Goal: Transaction & Acquisition: Purchase product/service

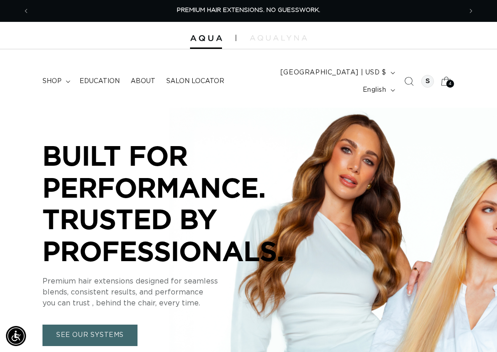
click at [451, 80] on span "4" at bounding box center [450, 84] width 3 height 8
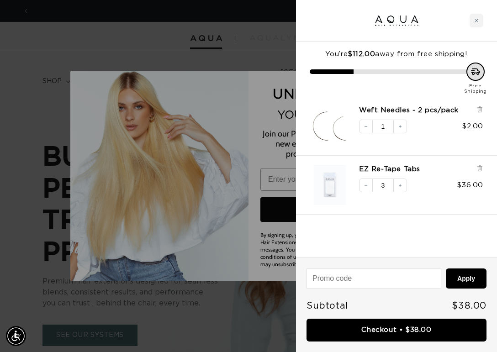
scroll to position [0, 432]
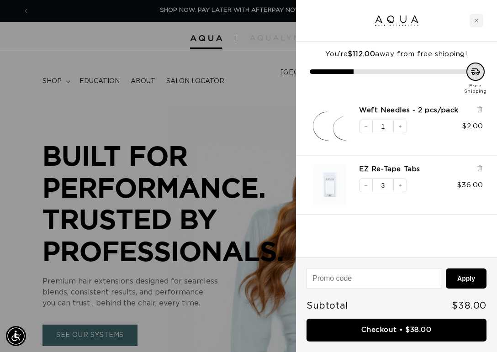
click at [440, 229] on div "You’re $112.00 away from free shipping! Free Shipping Weft Needles - 2 pcs/pack…" at bounding box center [396, 150] width 201 height 216
click at [481, 170] on icon at bounding box center [480, 168] width 4 height 5
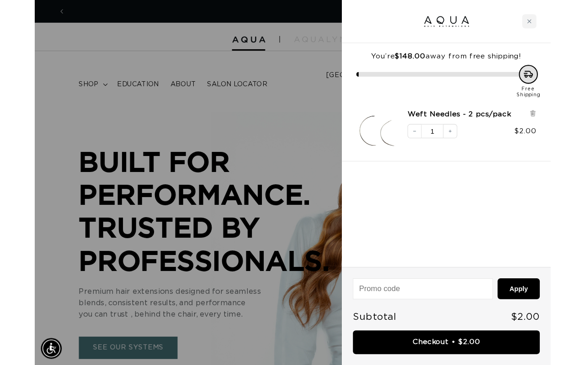
scroll to position [0, 0]
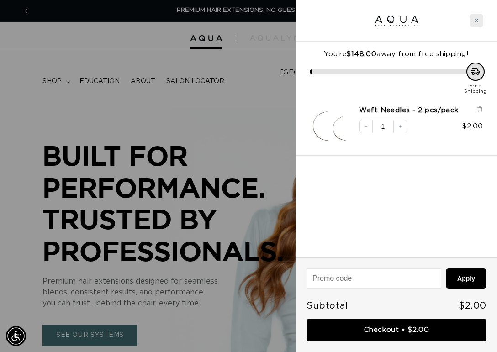
click at [477, 21] on icon "Close cart" at bounding box center [477, 21] width 4 height 4
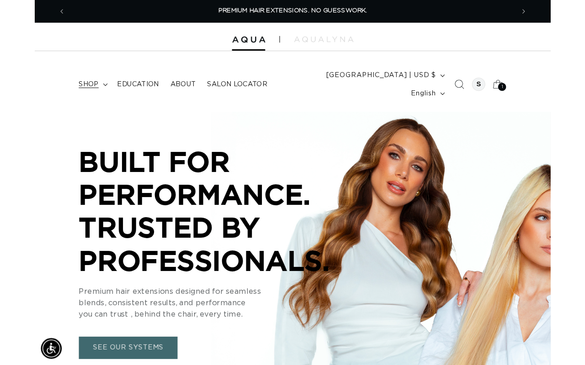
scroll to position [0, 520]
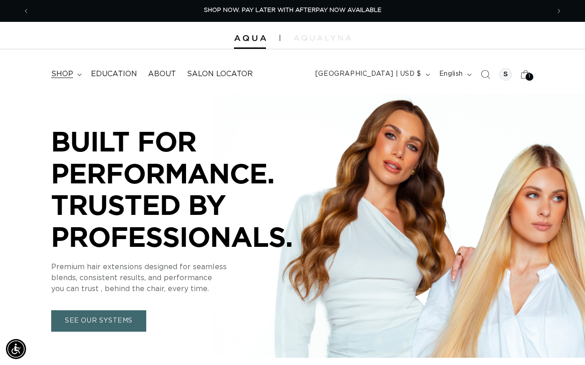
click at [73, 74] on summary "shop" at bounding box center [66, 74] width 40 height 21
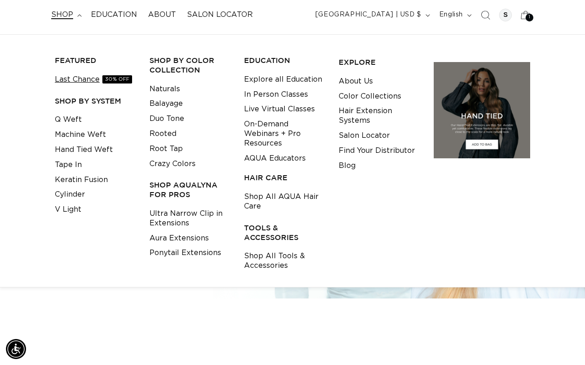
scroll to position [0, 1040]
click at [72, 82] on link "Last Chance 30% OFF" at bounding box center [93, 79] width 77 height 15
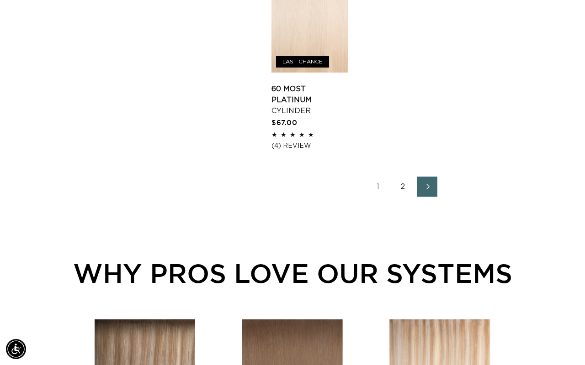
scroll to position [1340, 0]
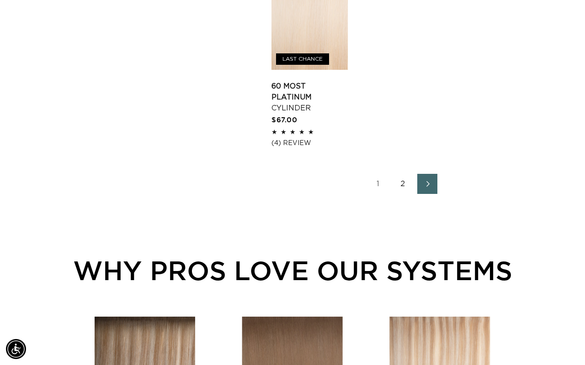
click at [402, 194] on link "2" at bounding box center [402, 184] width 20 height 20
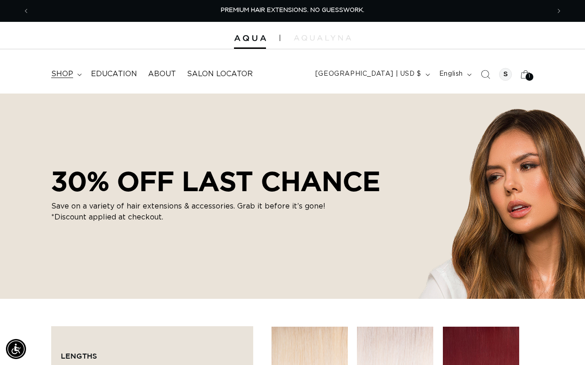
click at [80, 76] on summary "shop" at bounding box center [66, 74] width 40 height 21
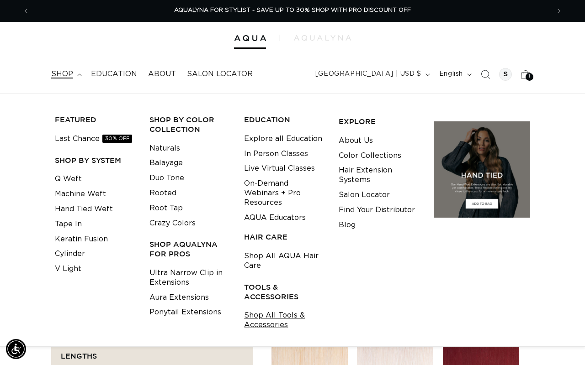
click at [270, 316] on link "Shop All Tools & Accessories" at bounding box center [284, 320] width 80 height 25
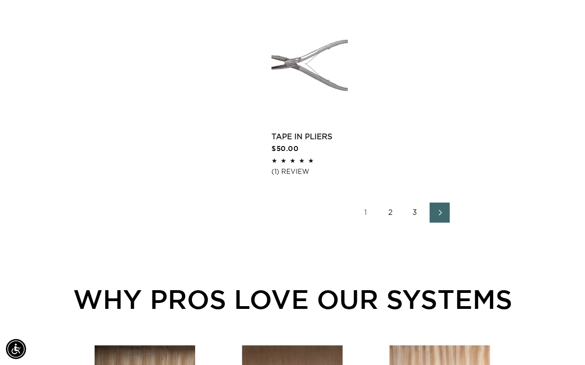
scroll to position [1316, 0]
click at [386, 222] on link "2" at bounding box center [390, 212] width 20 height 20
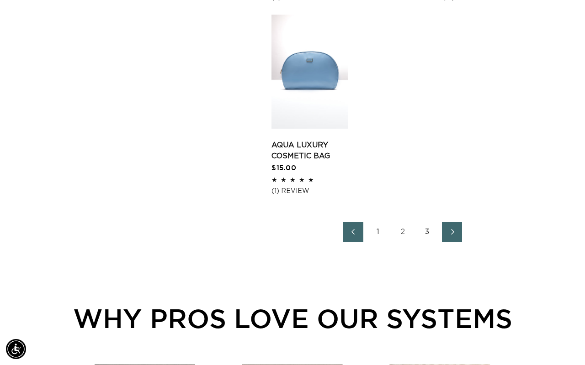
scroll to position [0, 520]
click at [425, 242] on link "3" at bounding box center [427, 232] width 20 height 20
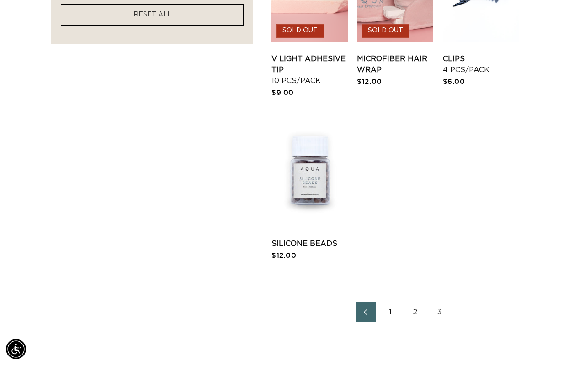
scroll to position [824, 0]
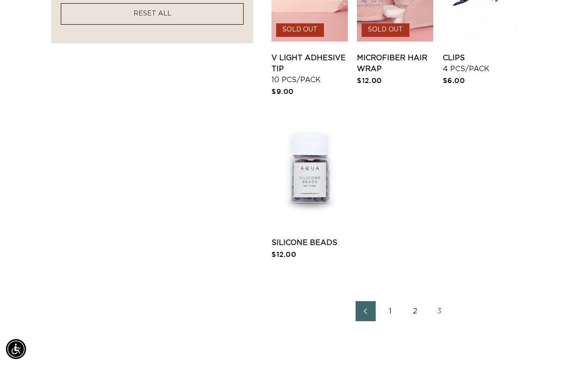
click at [411, 322] on link "2" at bounding box center [415, 311] width 20 height 20
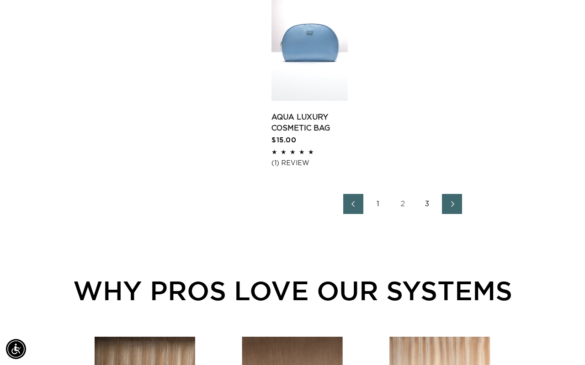
scroll to position [1379, 0]
click at [378, 214] on link "1" at bounding box center [378, 204] width 20 height 20
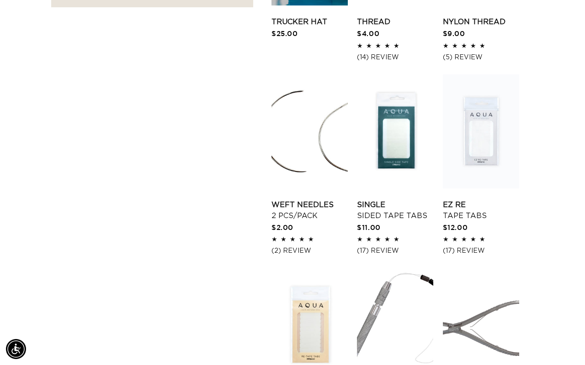
scroll to position [866, 0]
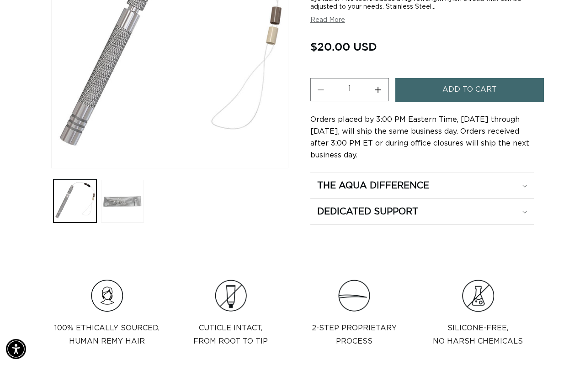
scroll to position [217, 0]
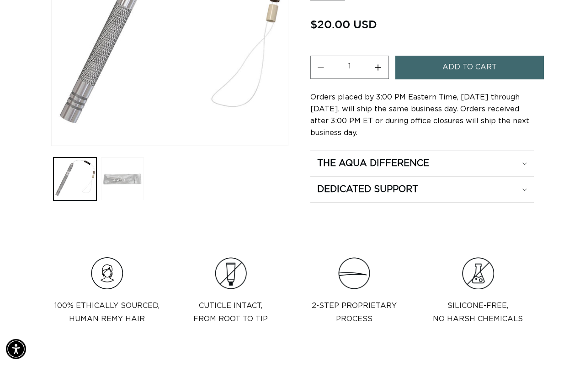
click at [114, 175] on button "Load image 2 in gallery view" at bounding box center [122, 179] width 43 height 43
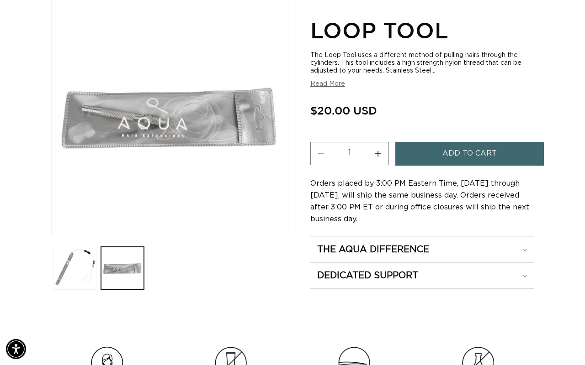
scroll to position [126, 0]
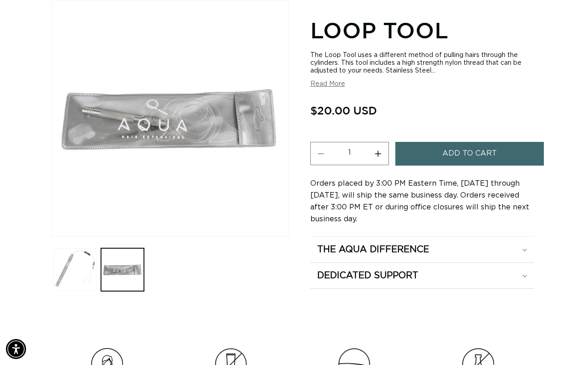
click at [70, 276] on button "Load image 1 in gallery view" at bounding box center [74, 270] width 43 height 43
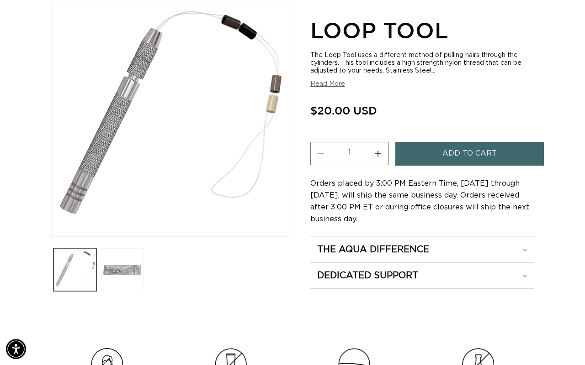
scroll to position [125, 0]
click at [126, 280] on button "Load image 2 in gallery view" at bounding box center [122, 270] width 43 height 43
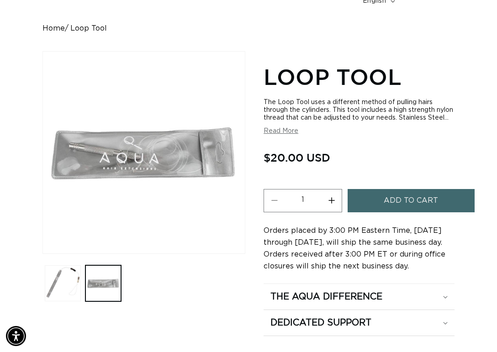
scroll to position [0, 0]
